Goal: Navigation & Orientation: Find specific page/section

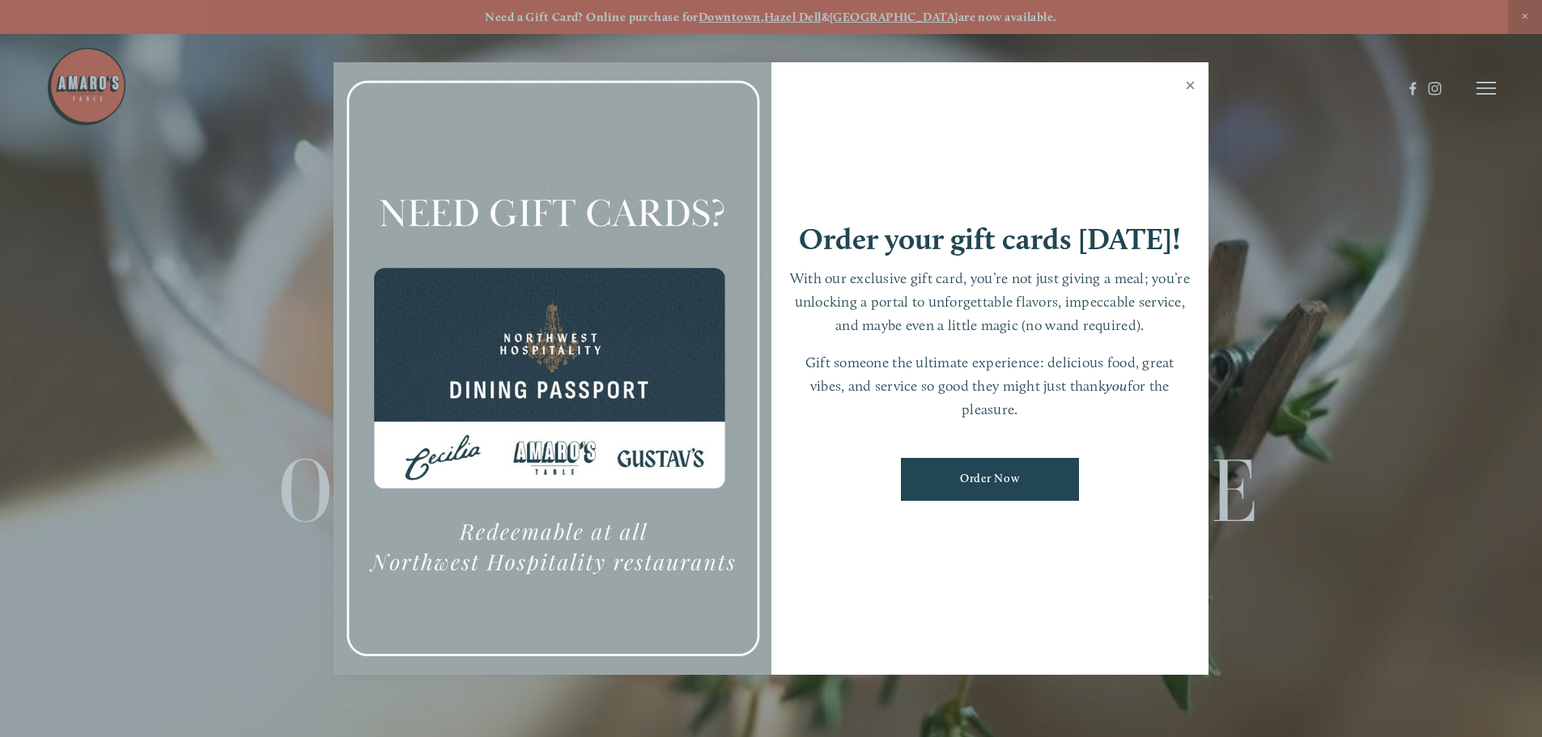
click at [1188, 86] on link "Close" at bounding box center [1191, 87] width 32 height 45
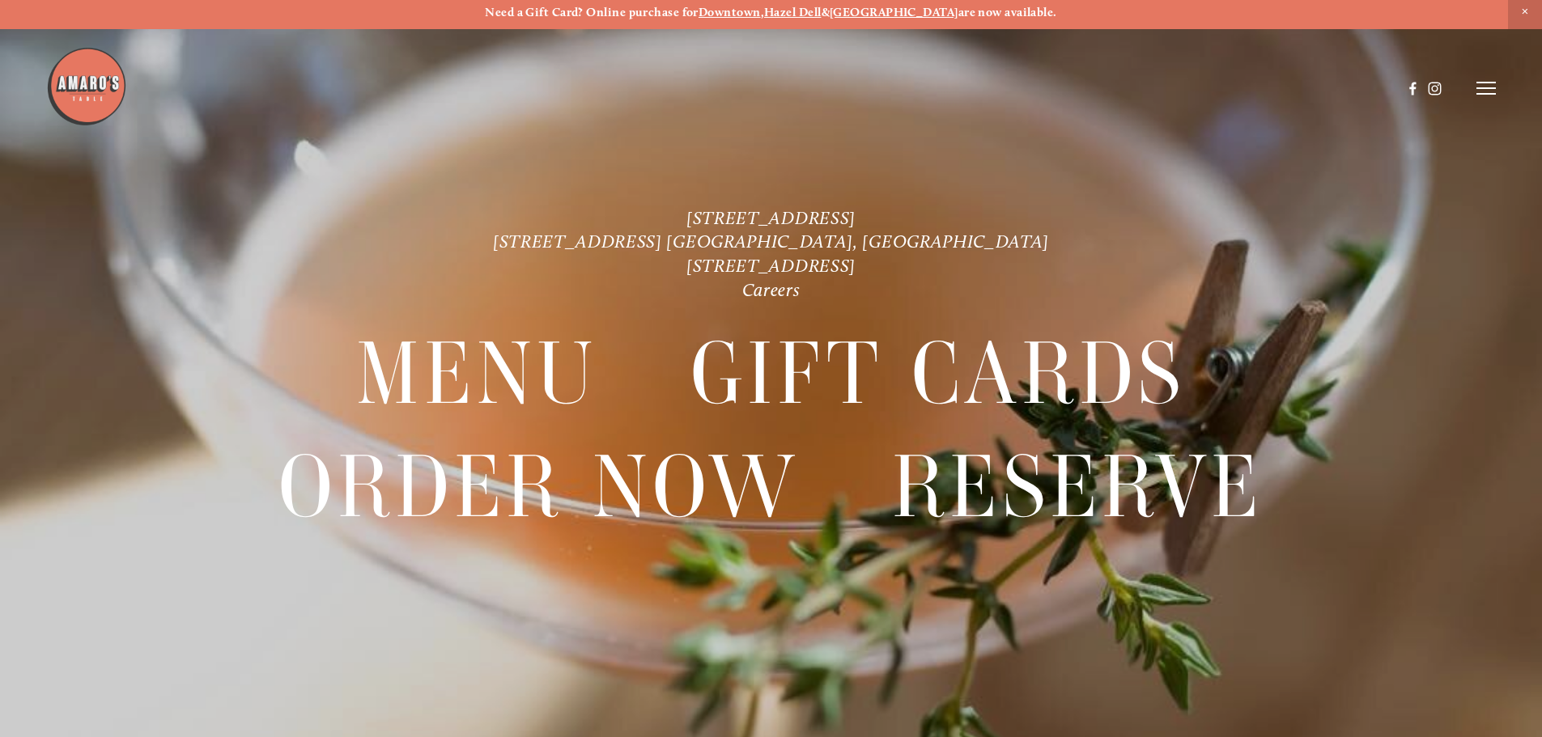
scroll to position [34, 0]
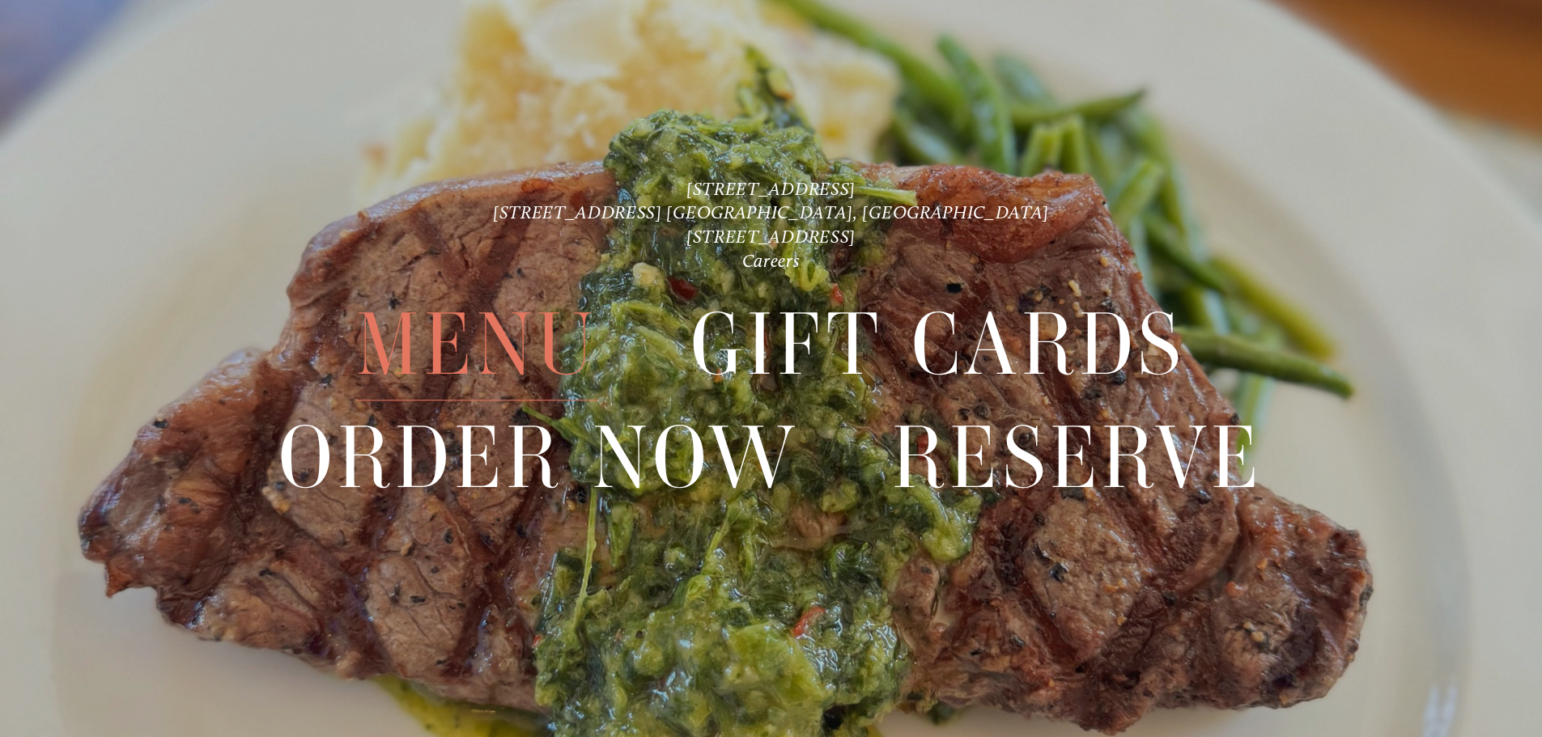
click at [503, 355] on span "Menu" at bounding box center [476, 346] width 241 height 112
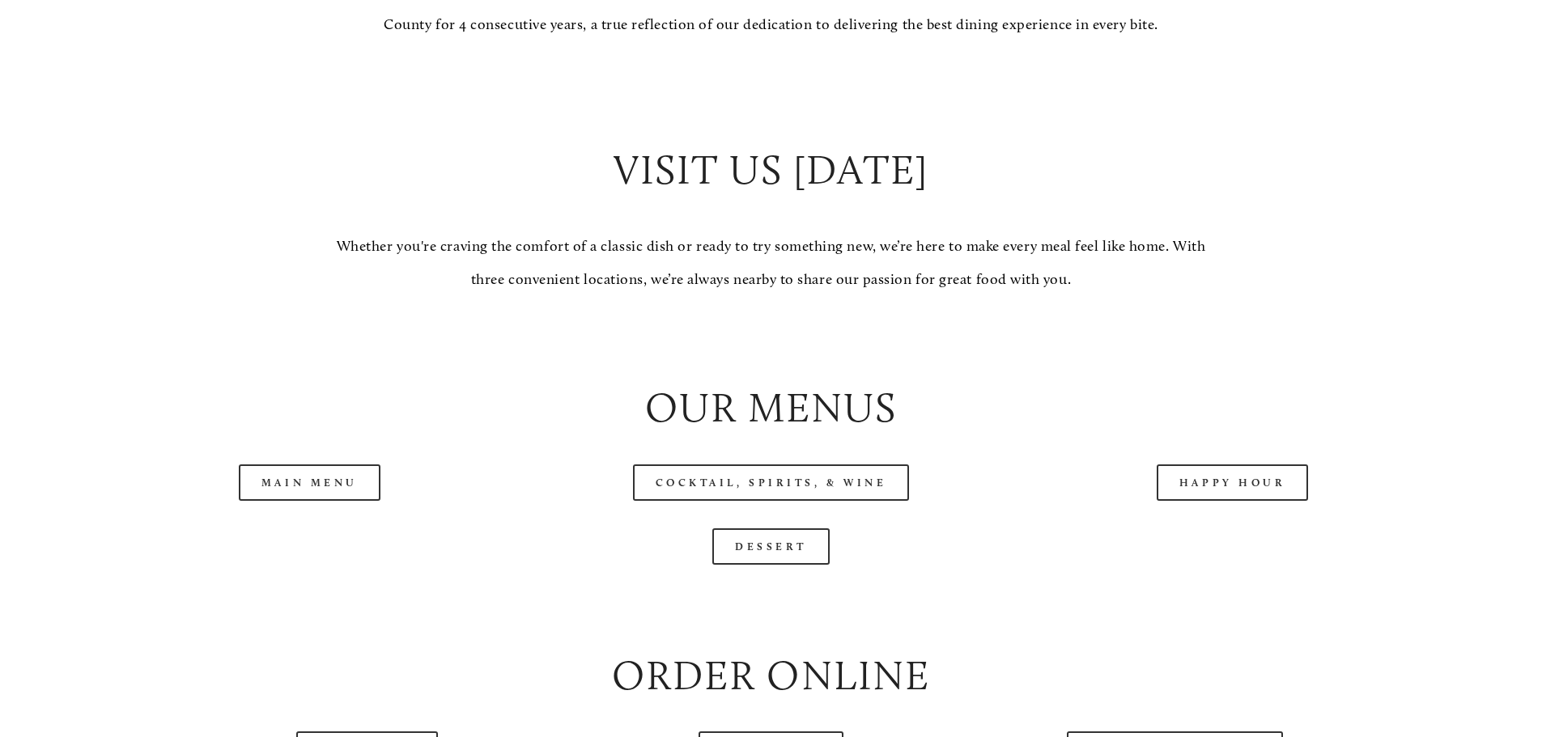
scroll to position [1700, 0]
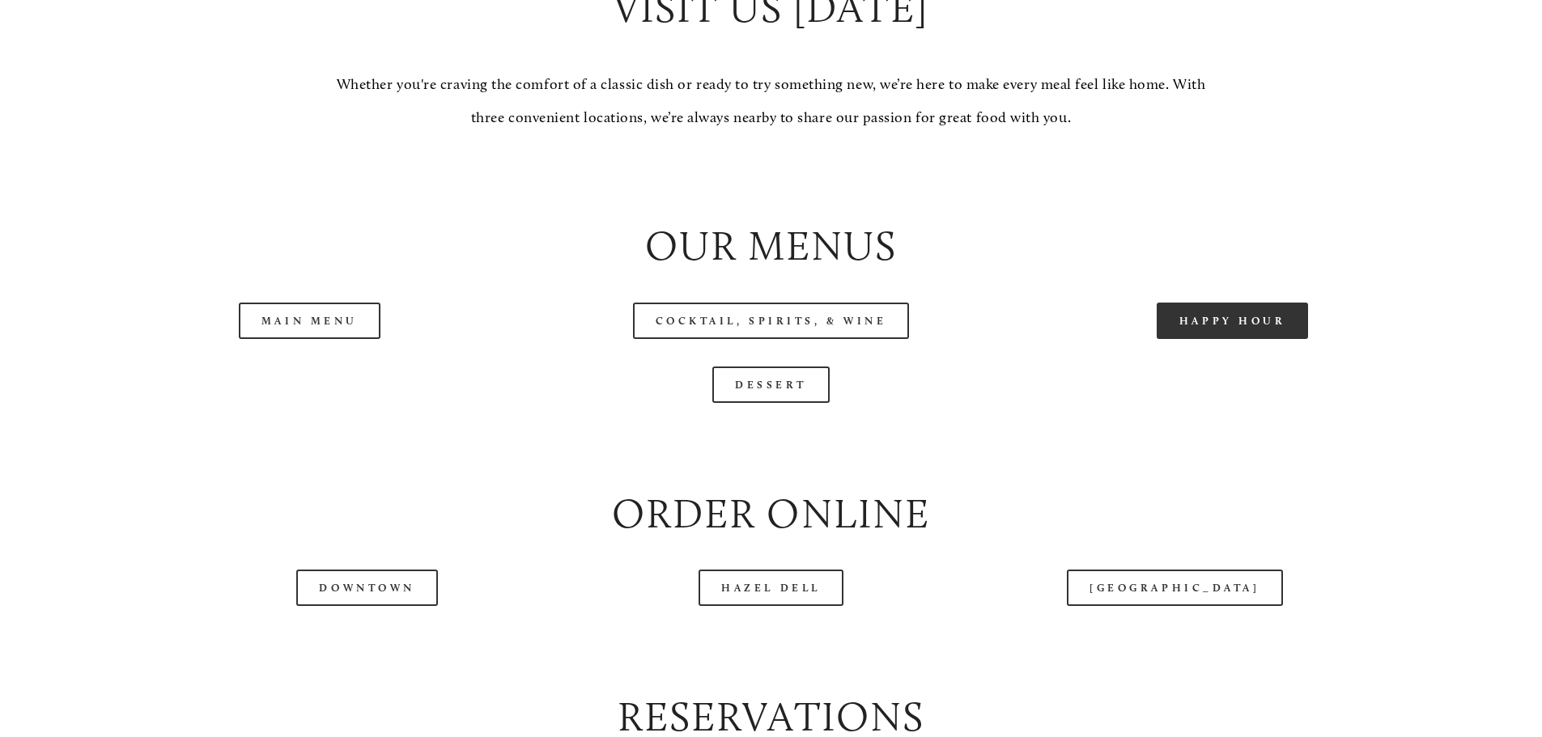
click at [1227, 339] on link "Happy Hour" at bounding box center [1233, 321] width 152 height 36
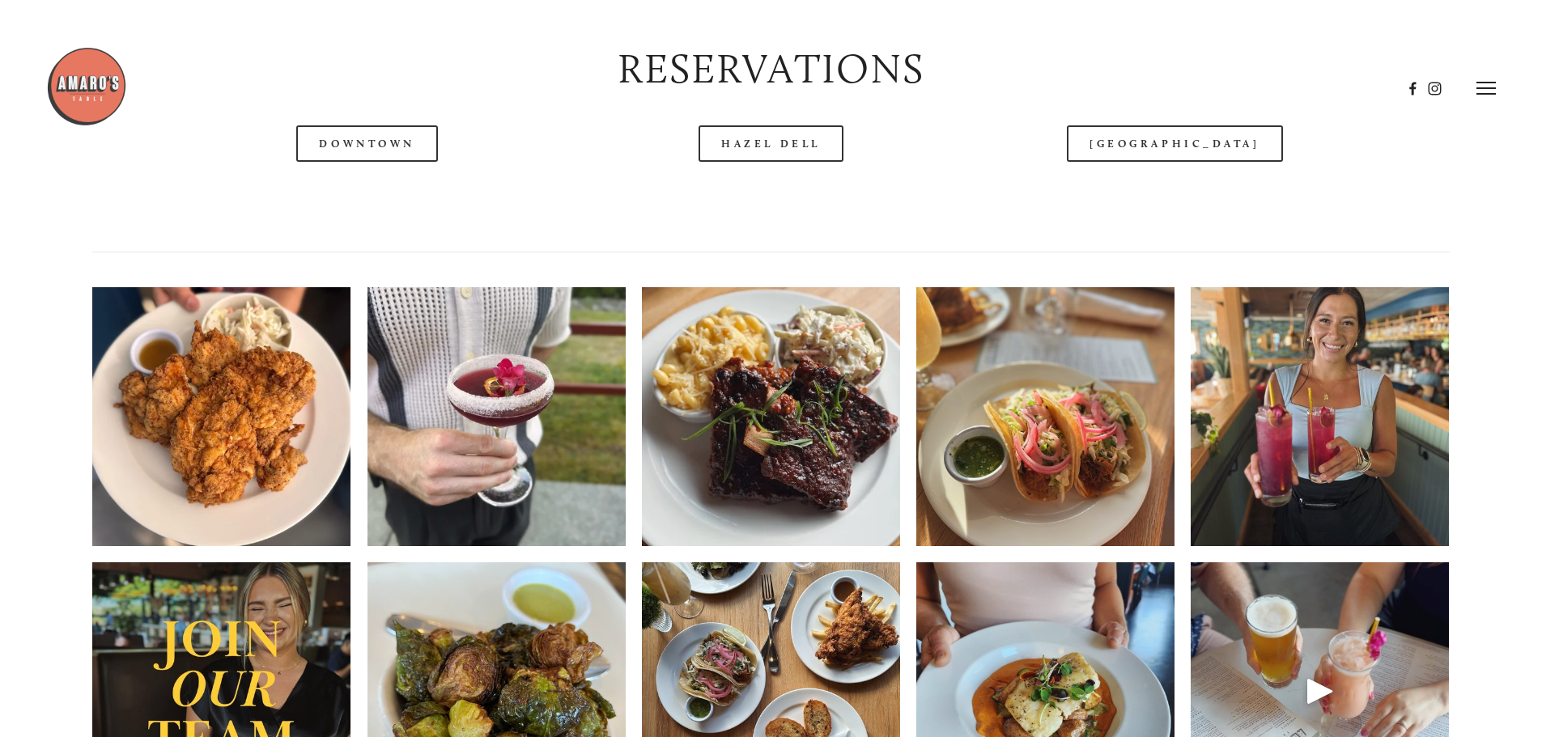
scroll to position [2347, 0]
